Goal: Check status

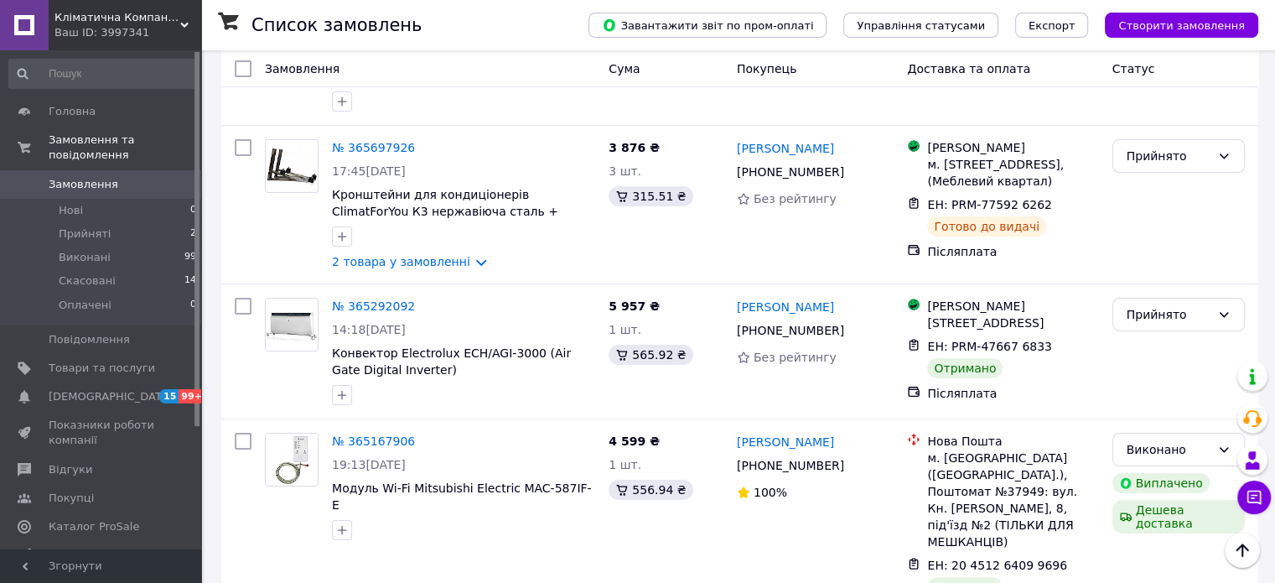
scroll to position [252, 0]
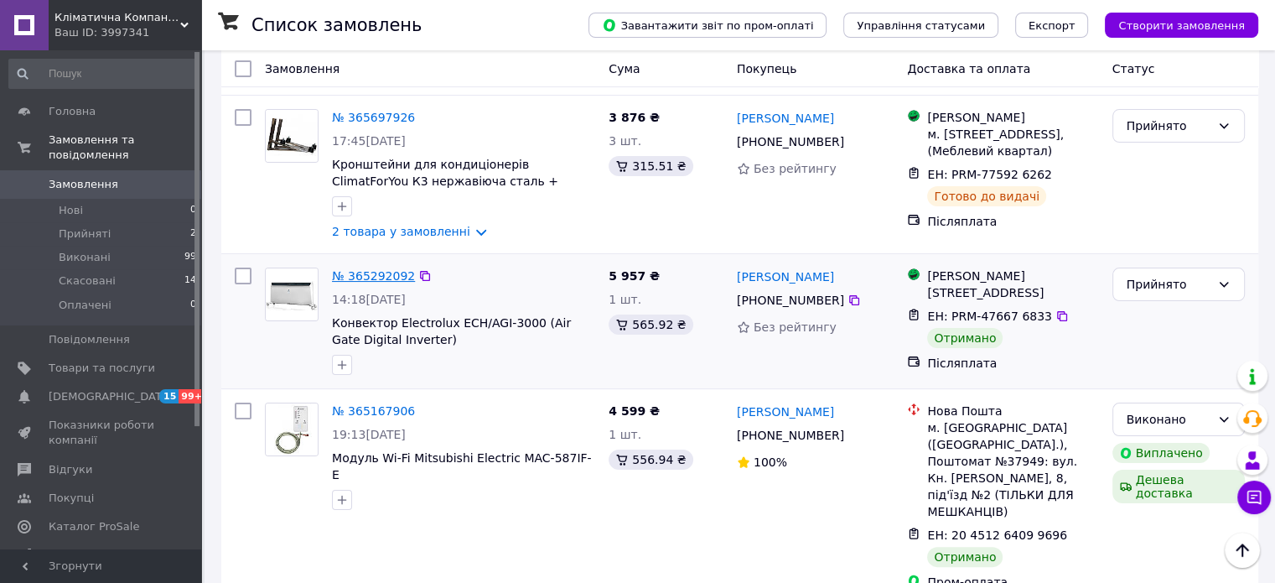
click at [381, 272] on link "№ 365292092" at bounding box center [373, 275] width 83 height 13
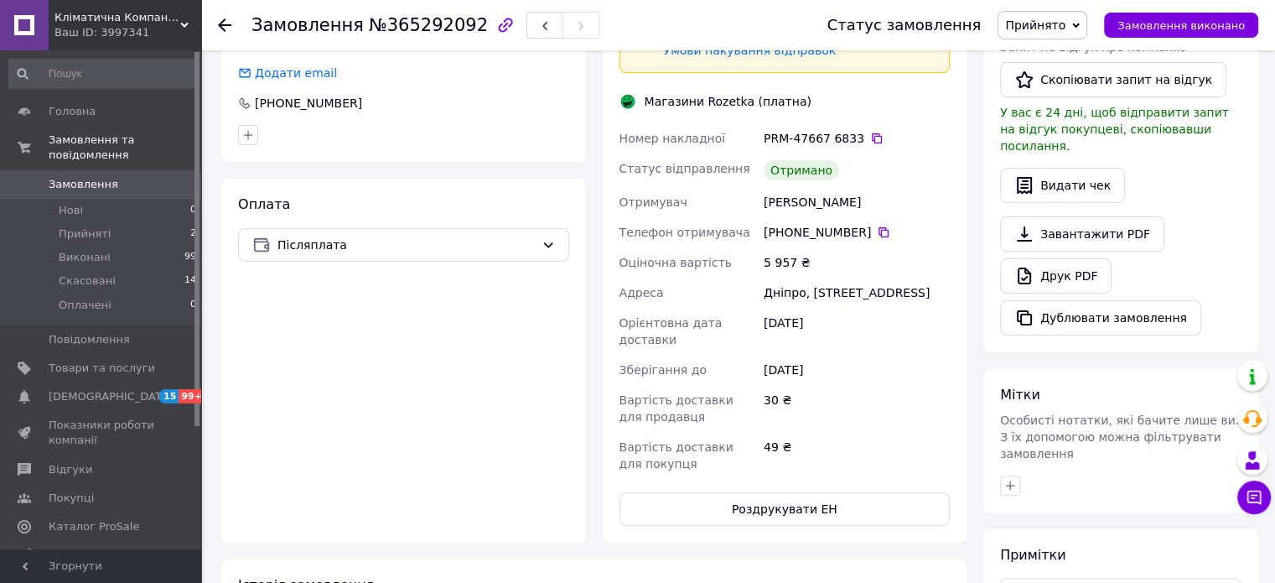
scroll to position [272, 0]
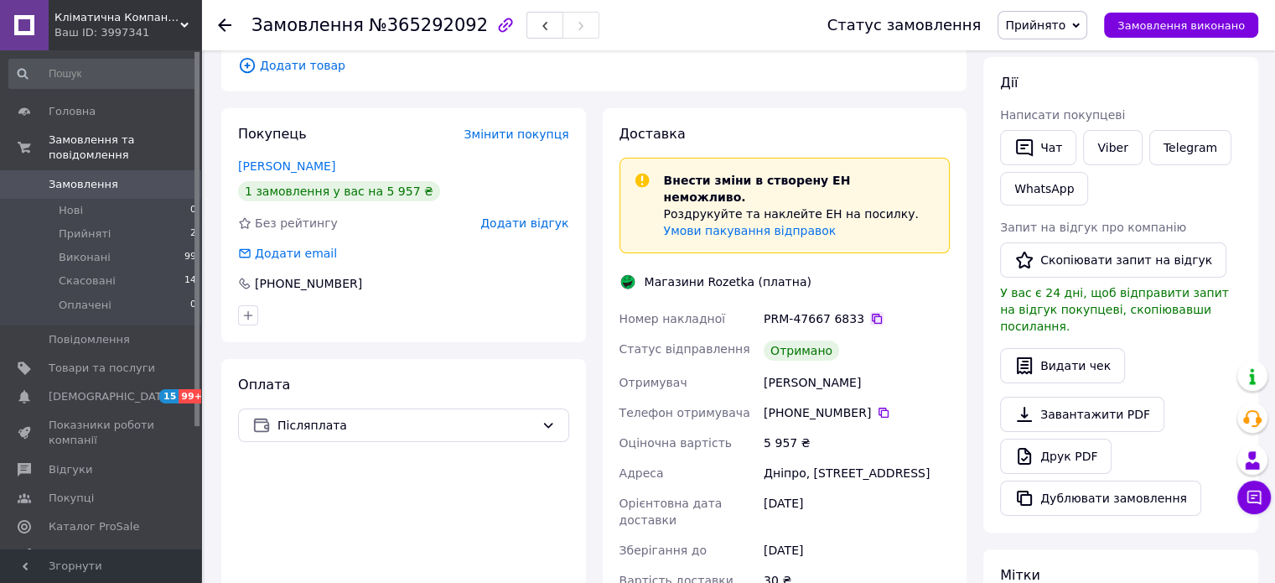
click at [870, 312] on icon at bounding box center [876, 318] width 13 height 13
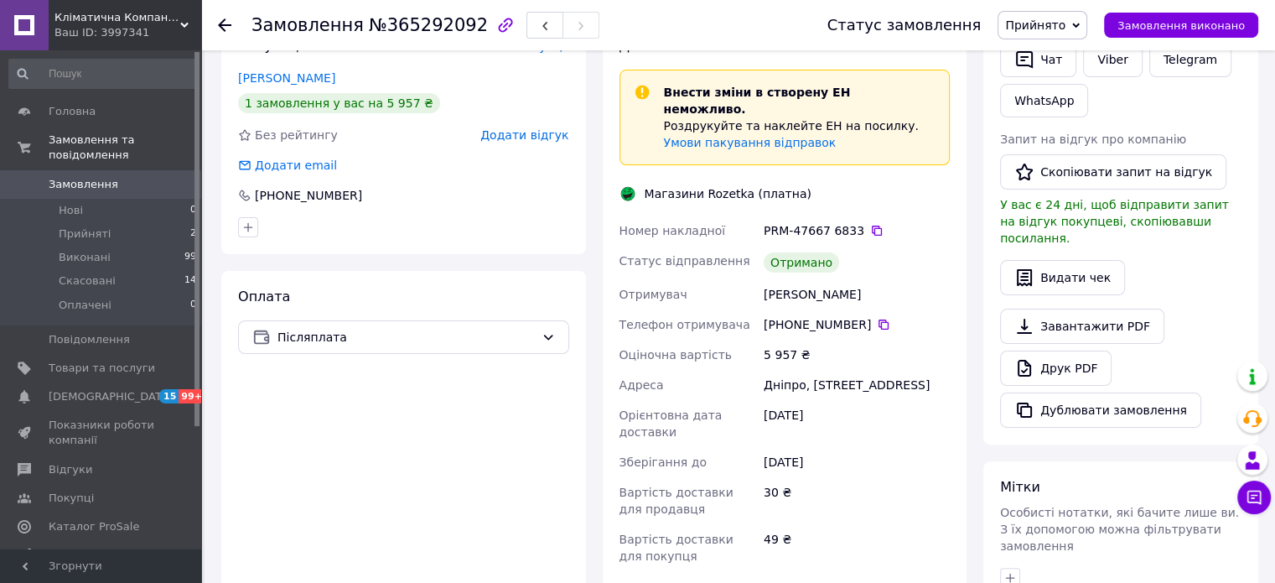
scroll to position [587, 0]
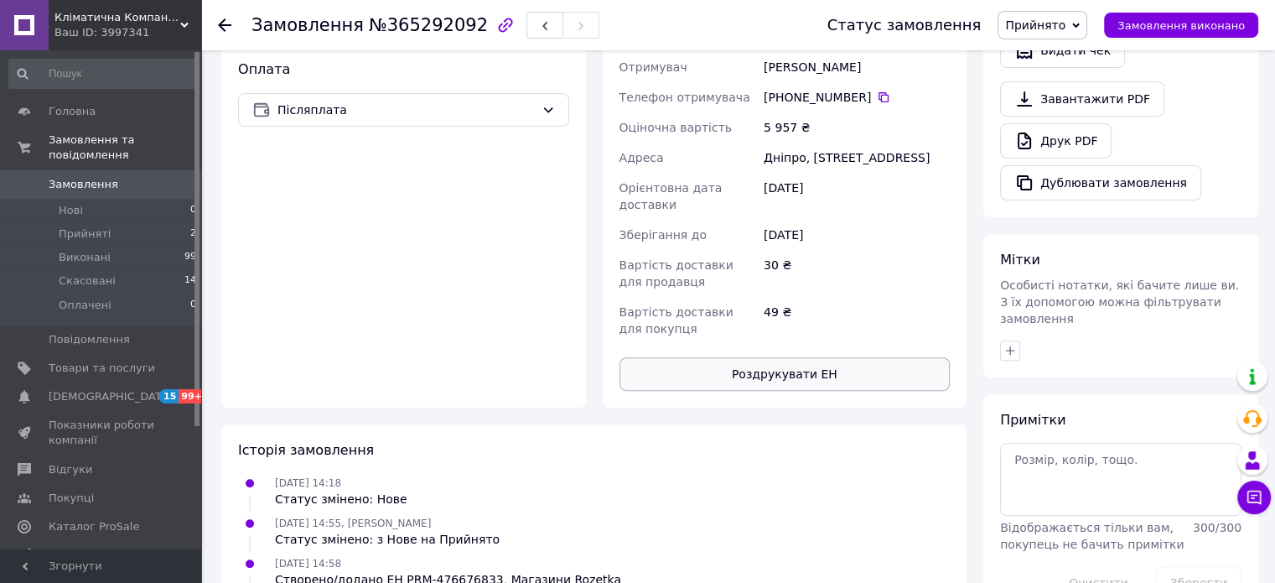
click at [761, 364] on button "Роздрукувати ЕН" at bounding box center [785, 374] width 331 height 34
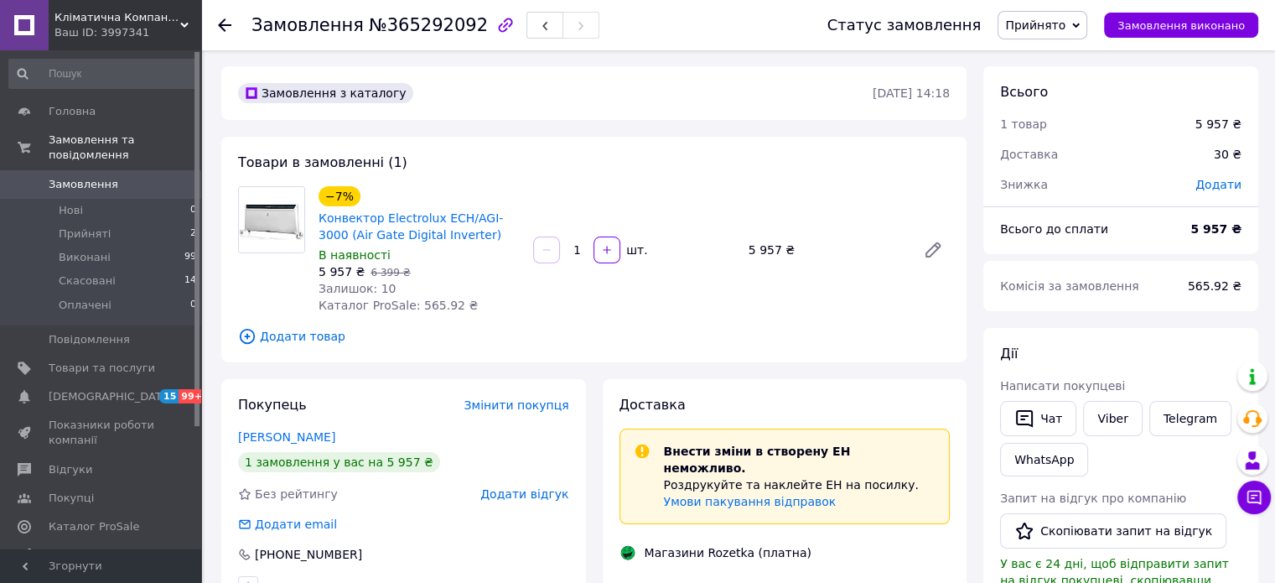
scroll to position [0, 0]
click at [75, 462] on span "Відгуки" at bounding box center [71, 469] width 44 height 15
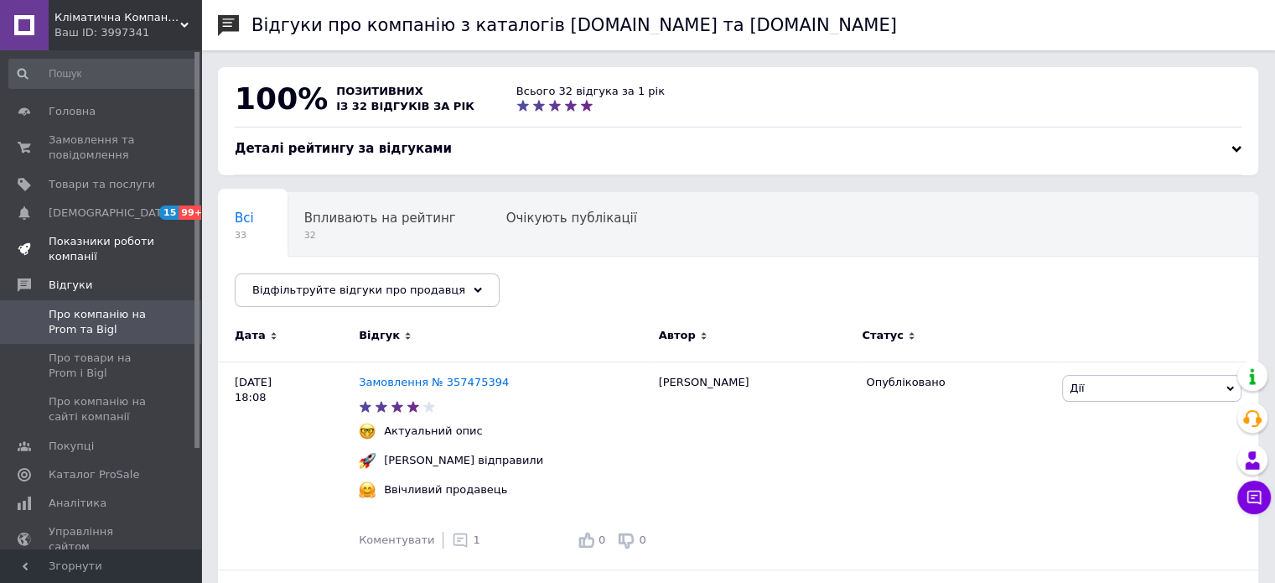
click at [82, 244] on span "Показники роботи компанії" at bounding box center [102, 249] width 106 height 30
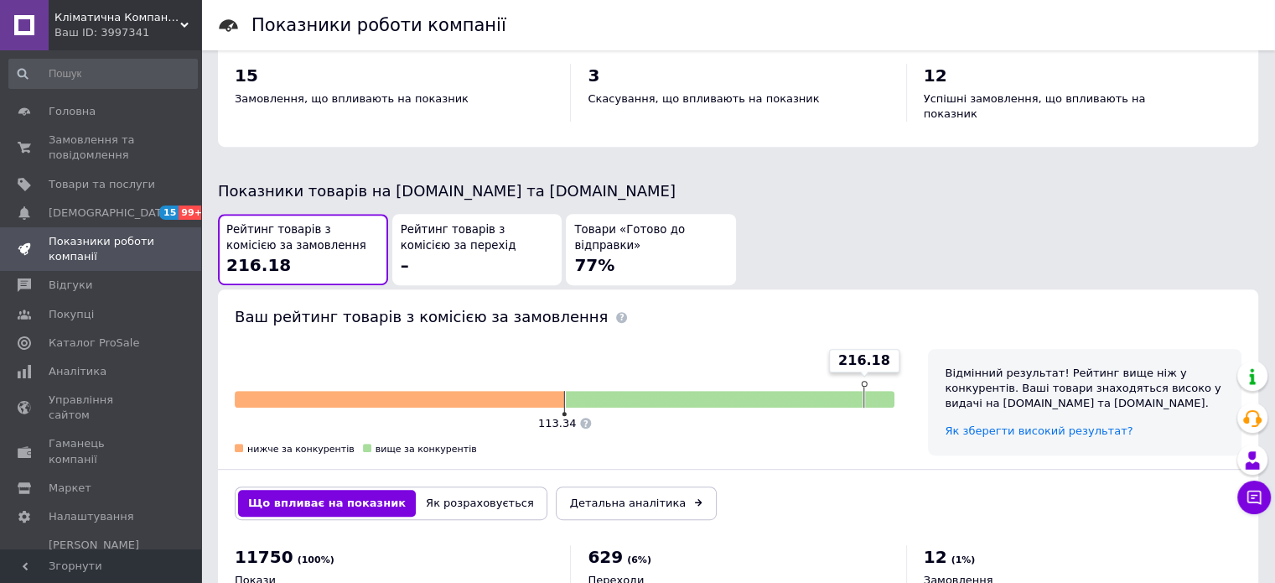
scroll to position [900, 0]
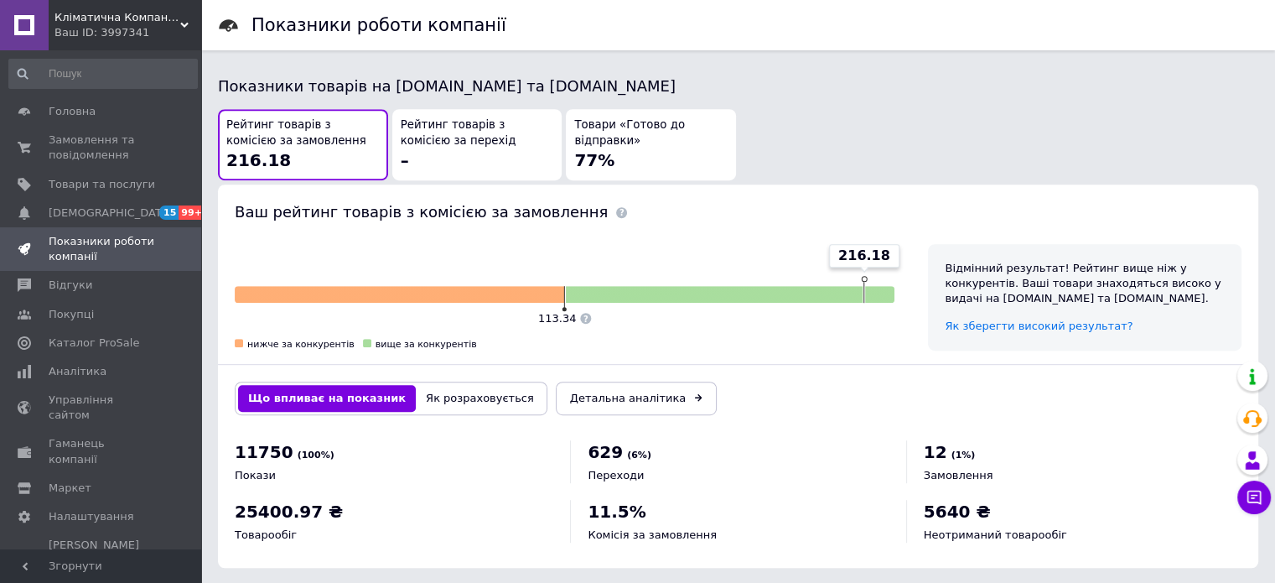
drag, startPoint x: 228, startPoint y: 104, endPoint x: 305, endPoint y: 117, distance: 78.1
click at [305, 117] on span "Рейтинг товарів з комісією за замовлення" at bounding box center [302, 132] width 153 height 31
